Goal: Navigation & Orientation: Find specific page/section

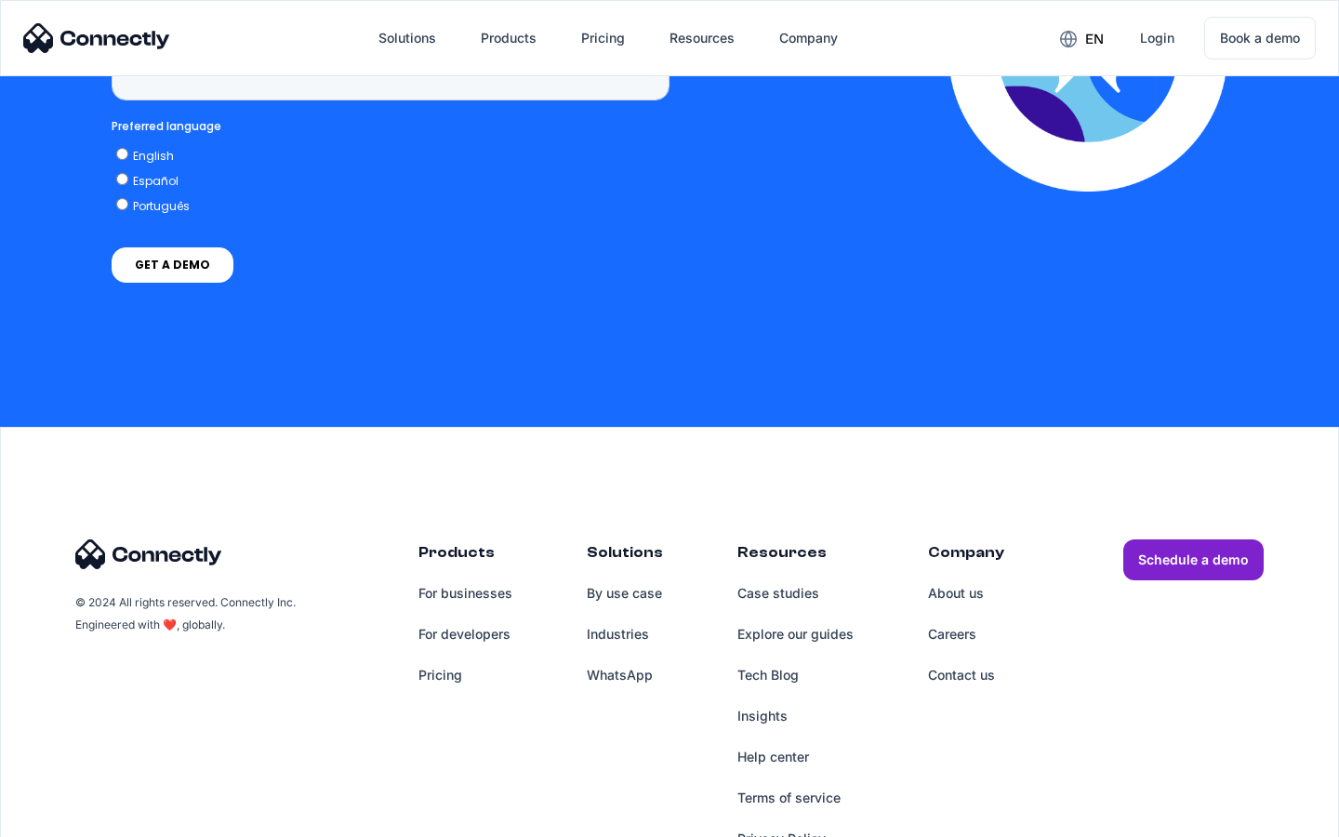
scroll to position [4736, 0]
